Goal: Navigation & Orientation: Go to known website

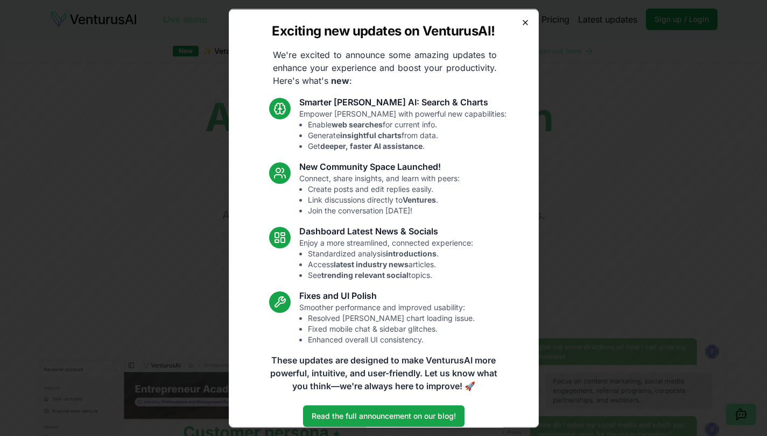
click at [521, 22] on icon "button" at bounding box center [525, 22] width 9 height 9
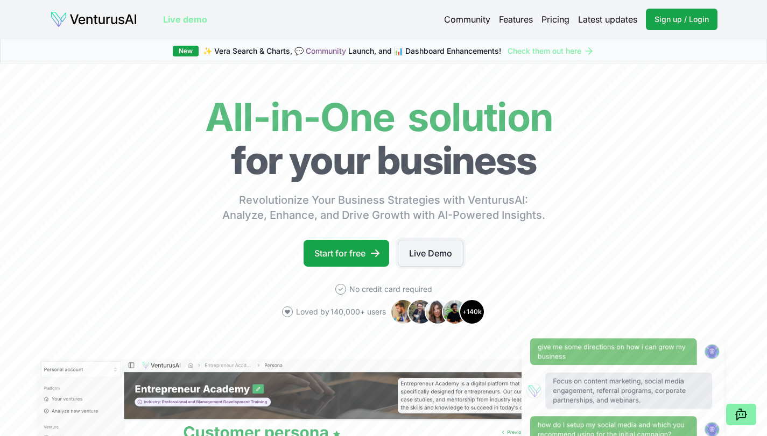
click at [428, 258] on link "Live Demo" at bounding box center [431, 253] width 66 height 27
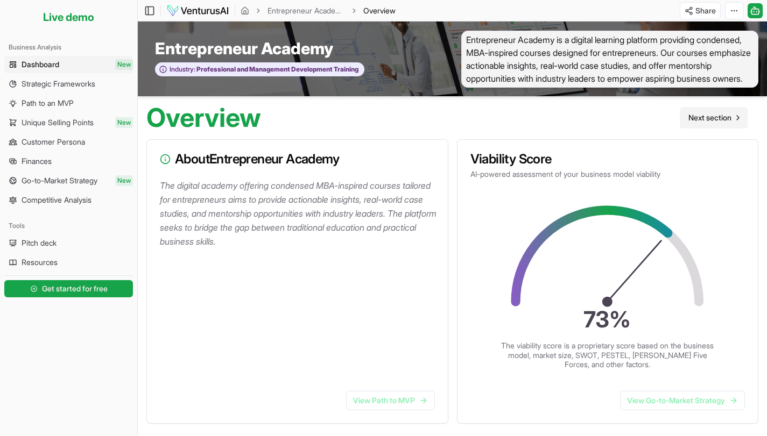
click at [707, 123] on span "Next section" at bounding box center [709, 117] width 43 height 11
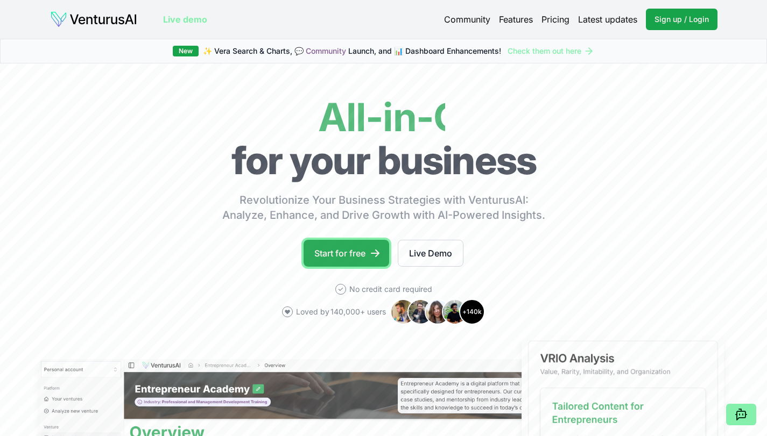
click at [320, 256] on link "Start for free" at bounding box center [346, 253] width 86 height 27
